Goal: Find specific page/section

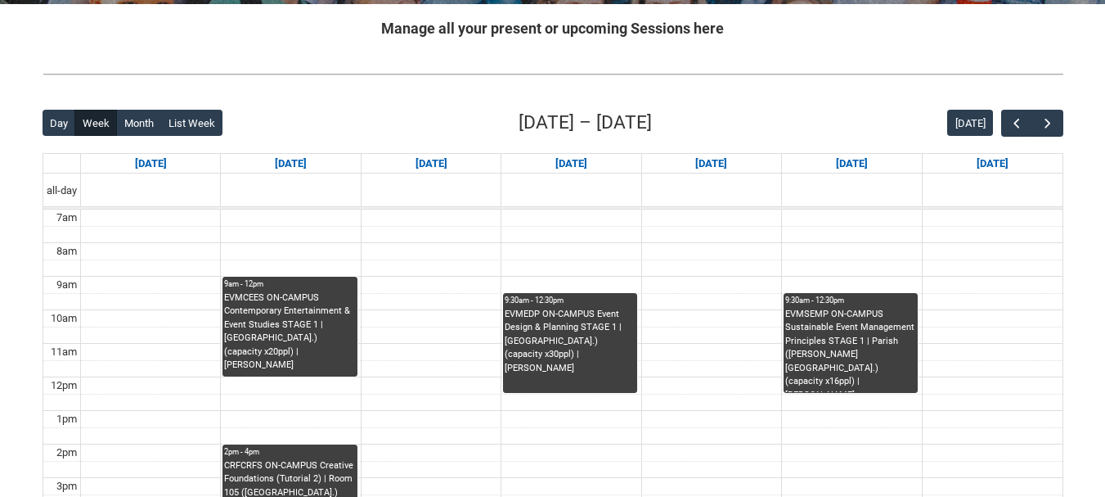
scroll to position [324, 0]
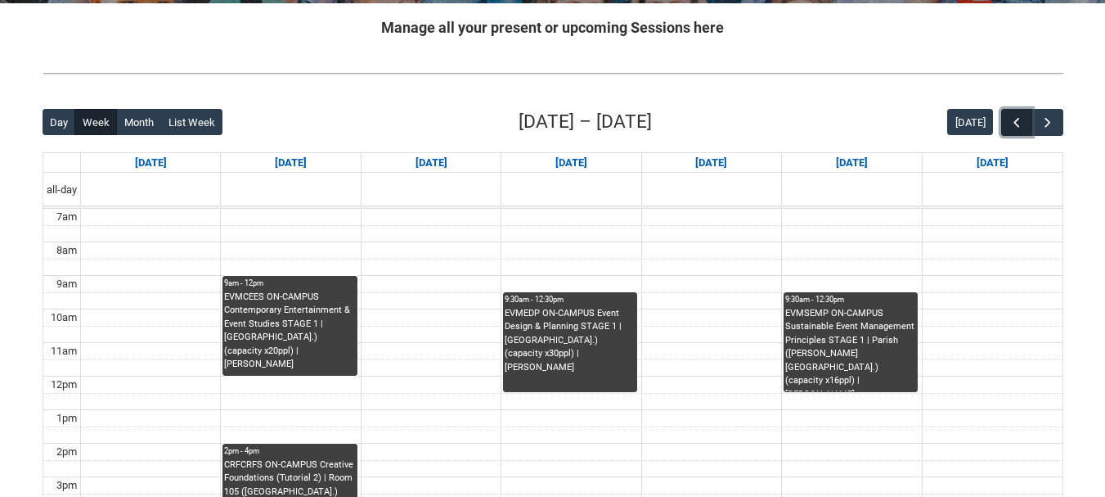
click at [1020, 110] on button "button" at bounding box center [1016, 122] width 31 height 27
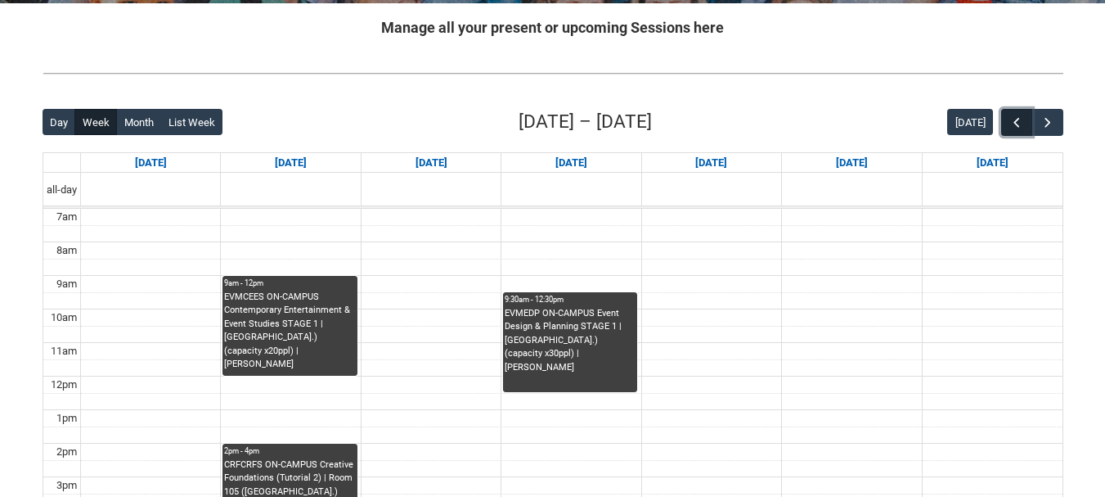
click at [1020, 110] on button "button" at bounding box center [1016, 122] width 31 height 27
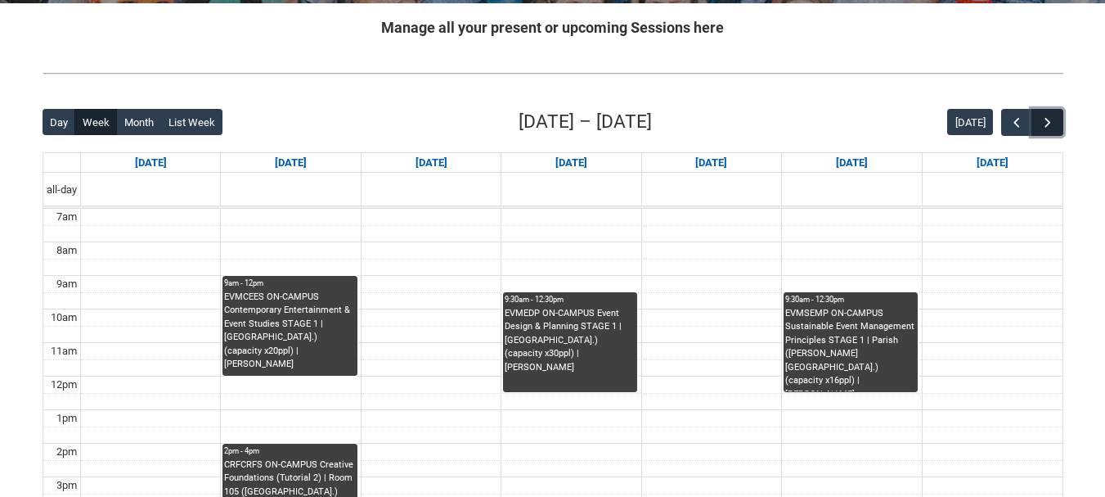
click at [1059, 115] on button "button" at bounding box center [1047, 122] width 31 height 27
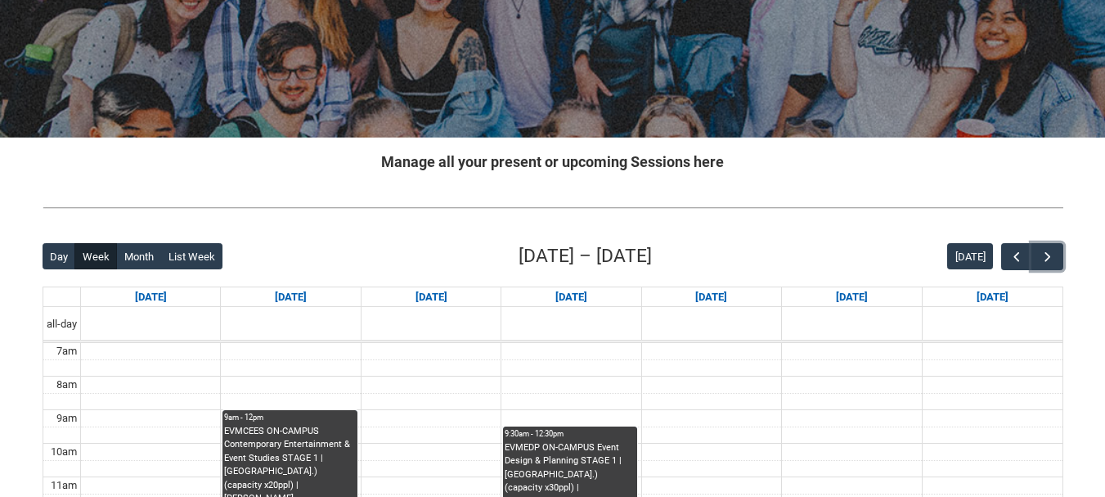
scroll to position [187, 0]
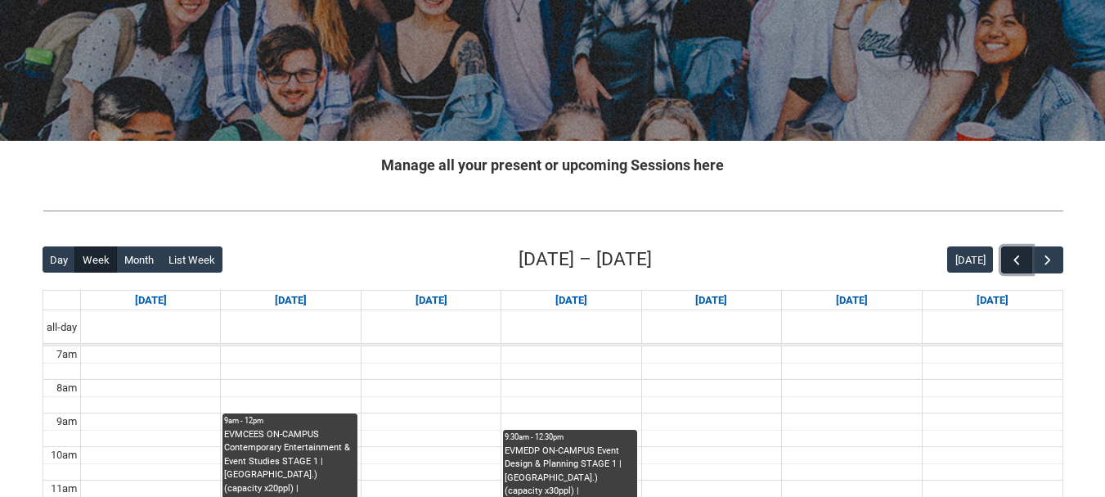
click at [1003, 250] on button "button" at bounding box center [1016, 259] width 31 height 27
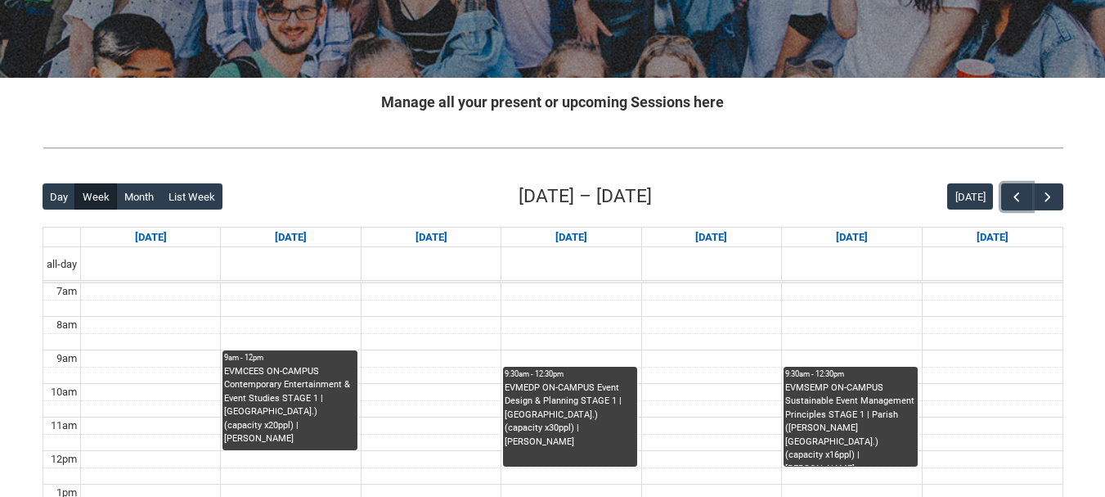
scroll to position [178, 0]
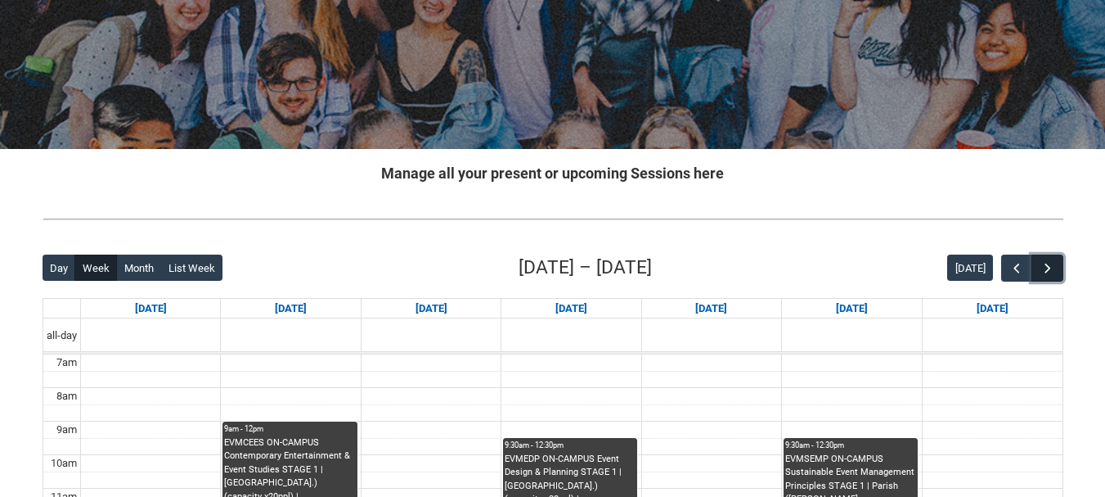
click at [1056, 267] on button "button" at bounding box center [1047, 267] width 31 height 27
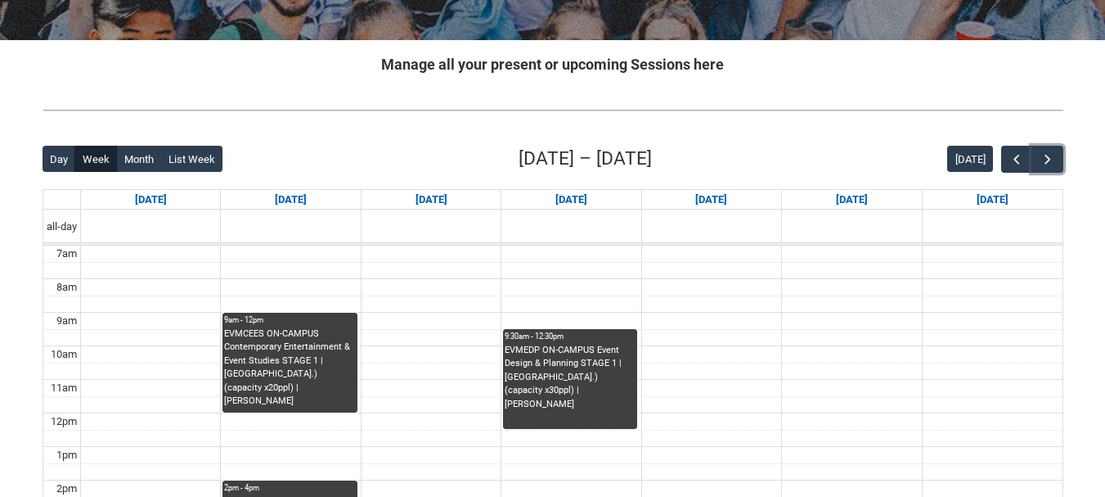
scroll to position [264, 0]
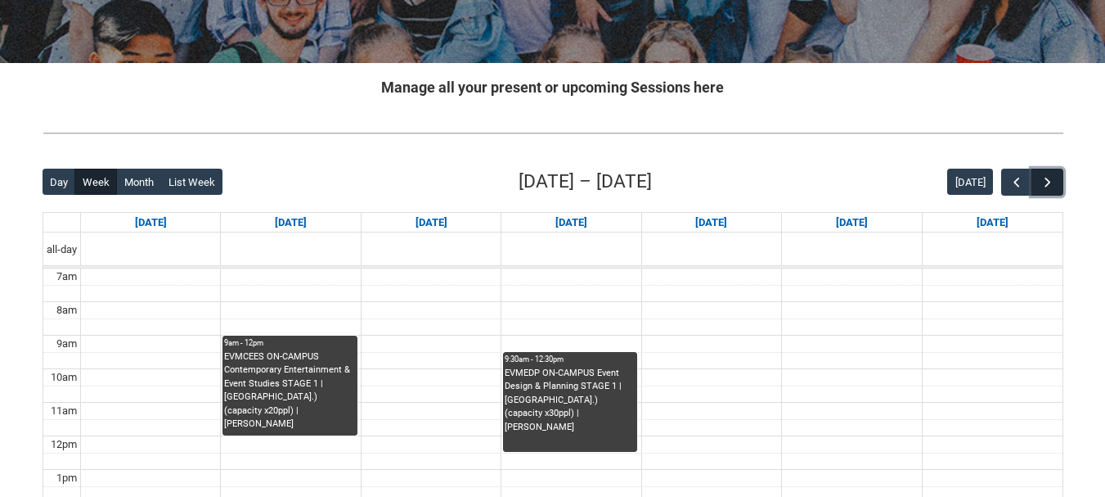
click at [1046, 191] on button "button" at bounding box center [1047, 182] width 31 height 27
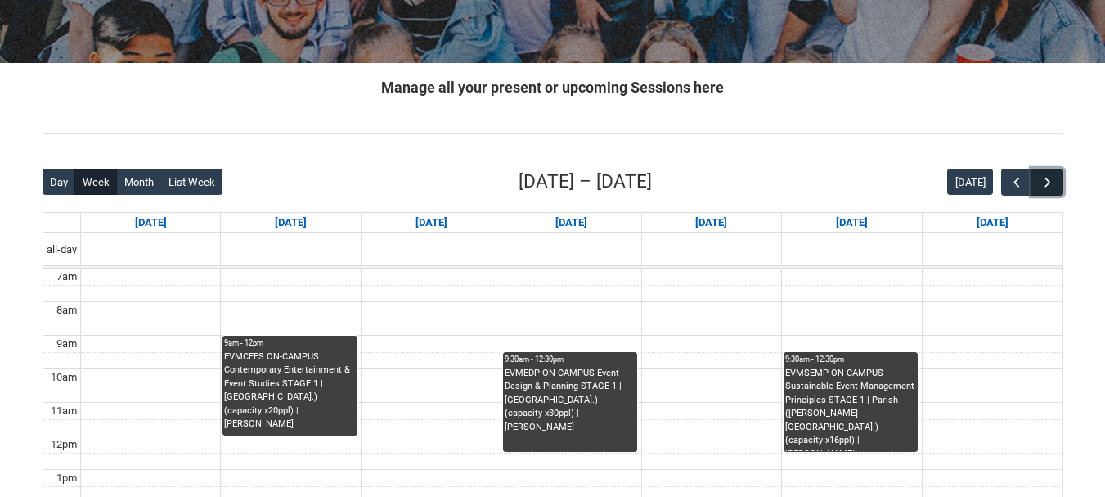
click at [1050, 178] on span "button" at bounding box center [1048, 182] width 16 height 16
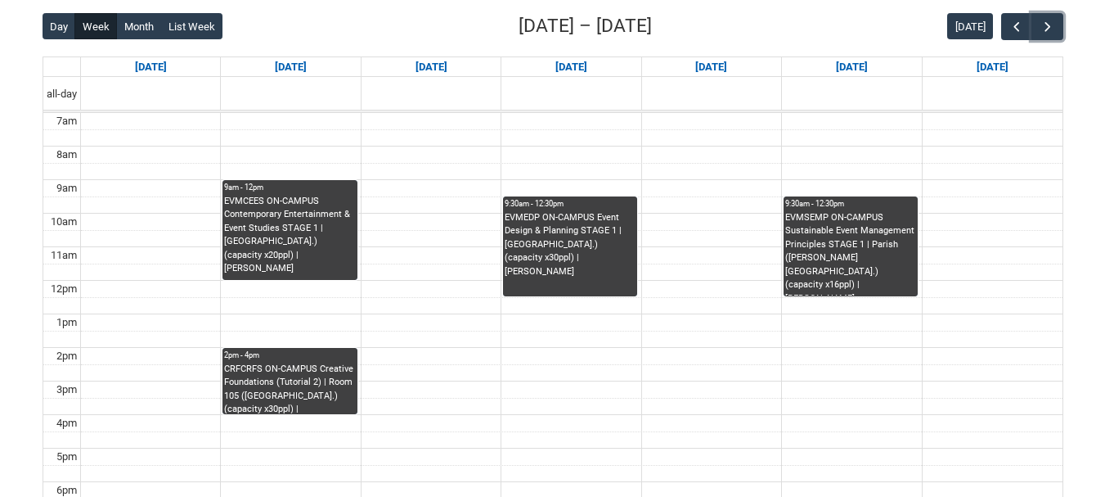
scroll to position [420, 0]
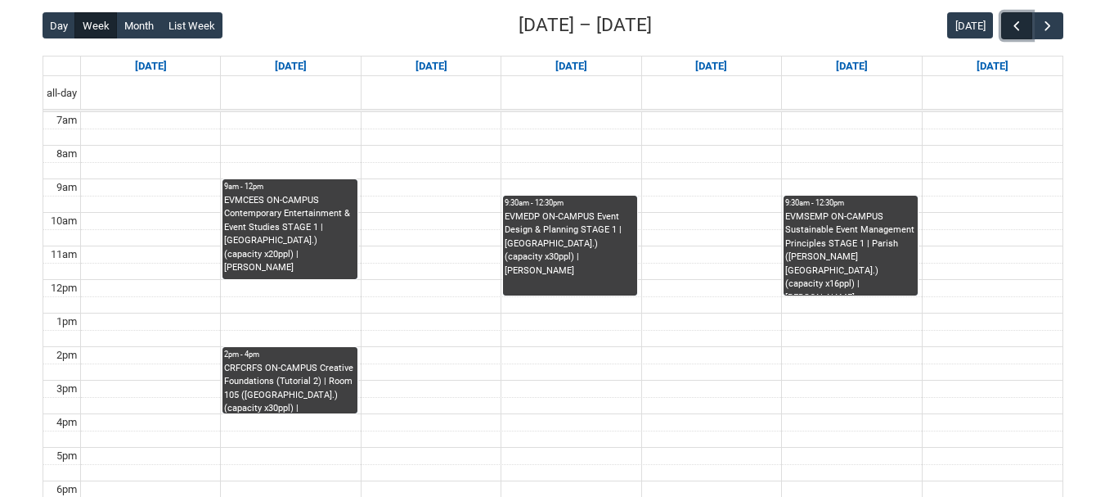
click at [1007, 21] on button "button" at bounding box center [1016, 25] width 31 height 27
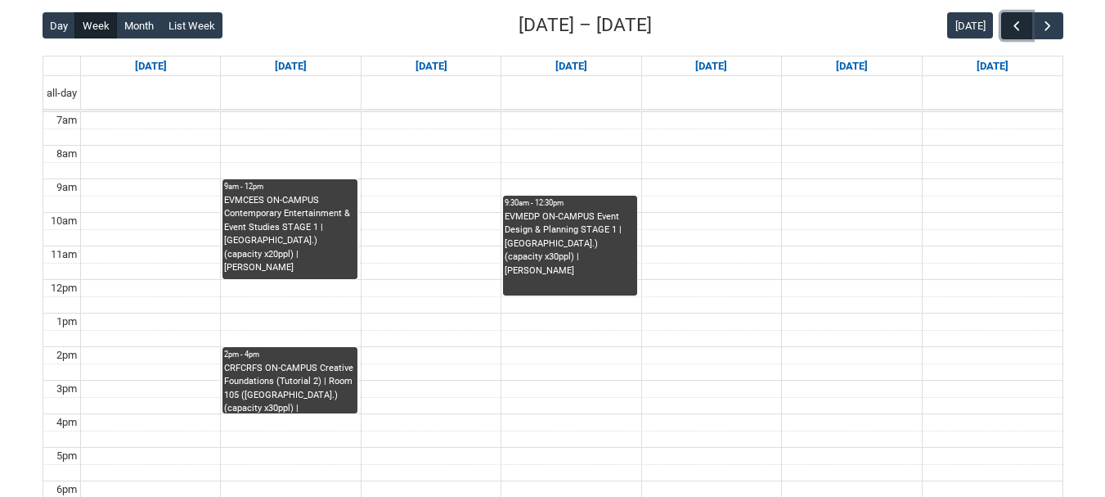
click at [1007, 21] on button "button" at bounding box center [1016, 25] width 31 height 27
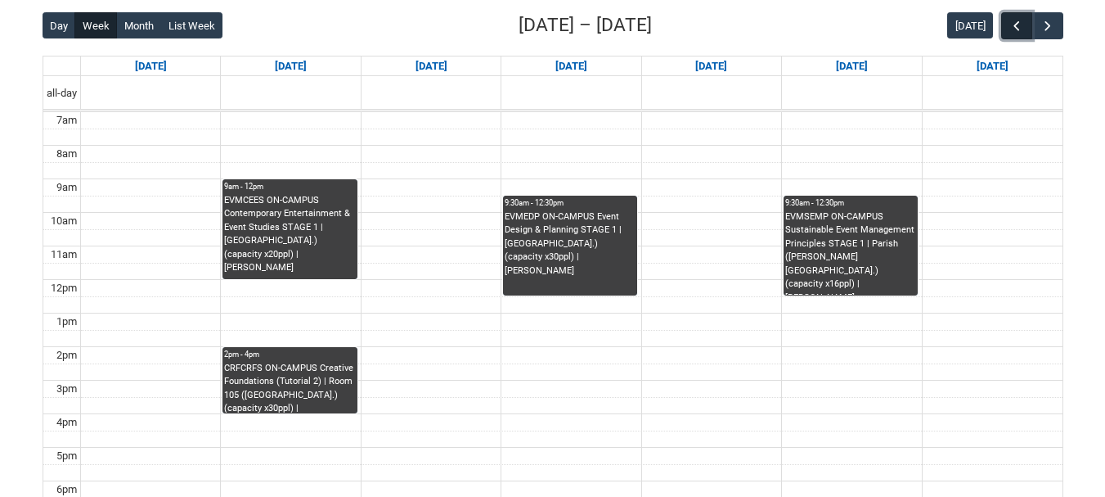
click at [1007, 21] on button "button" at bounding box center [1016, 25] width 31 height 27
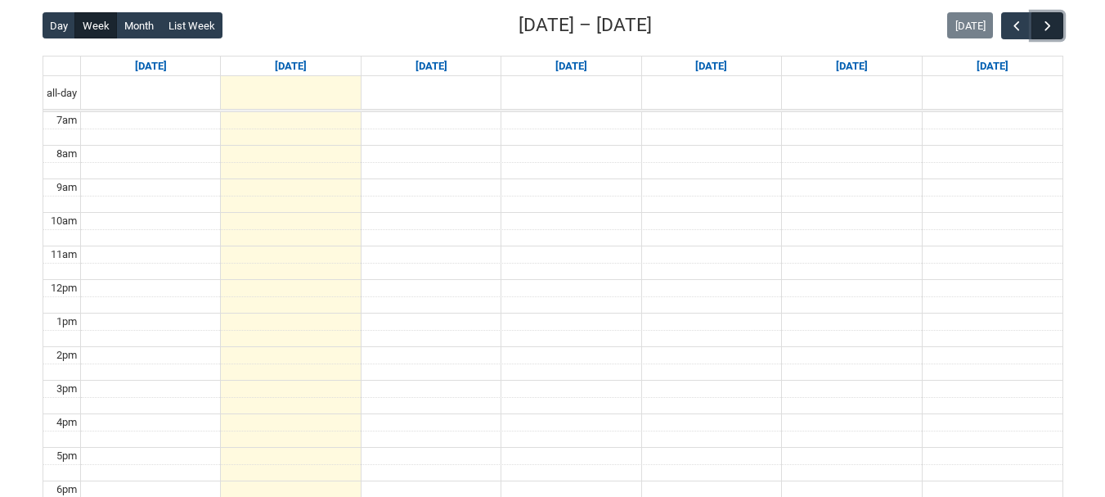
click at [1048, 23] on span "button" at bounding box center [1048, 26] width 16 height 16
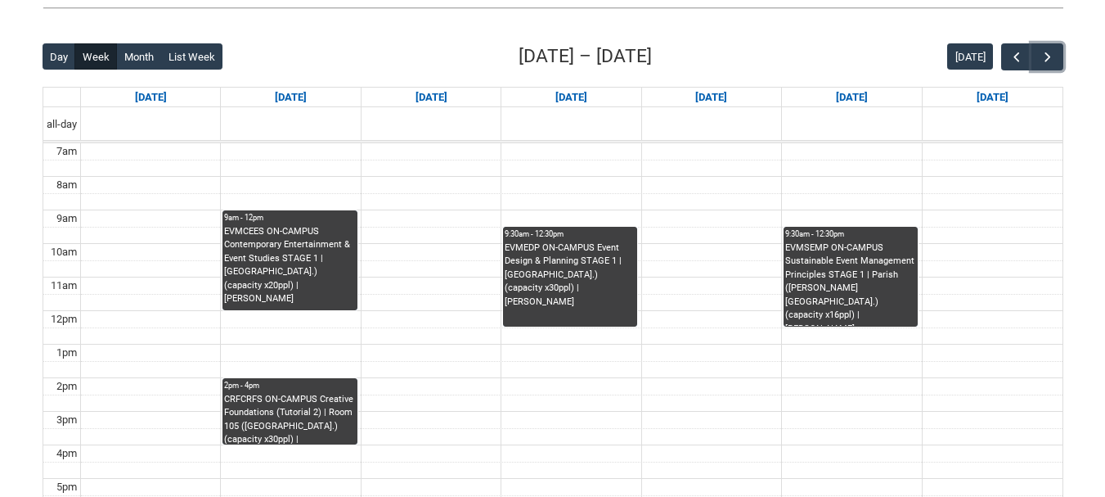
scroll to position [389, 0]
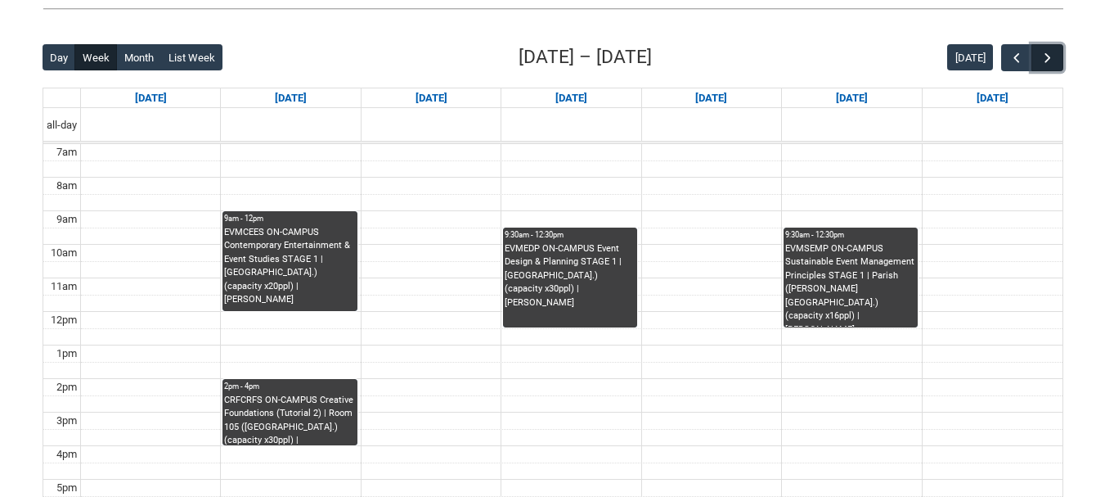
click at [1054, 61] on span "button" at bounding box center [1048, 58] width 16 height 16
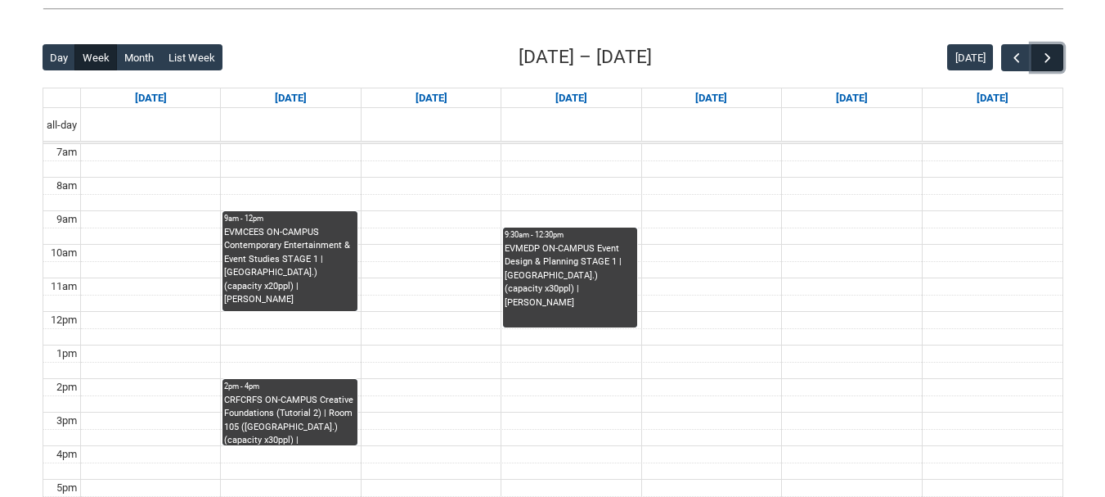
click at [1032, 44] on button "button" at bounding box center [1047, 57] width 31 height 27
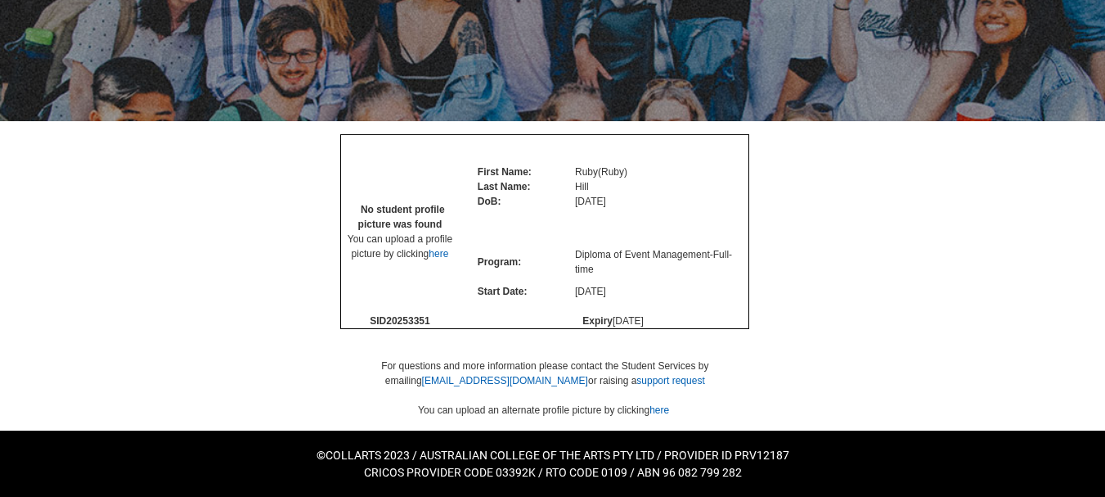
scroll to position [254, 0]
